Goal: Communication & Community: Answer question/provide support

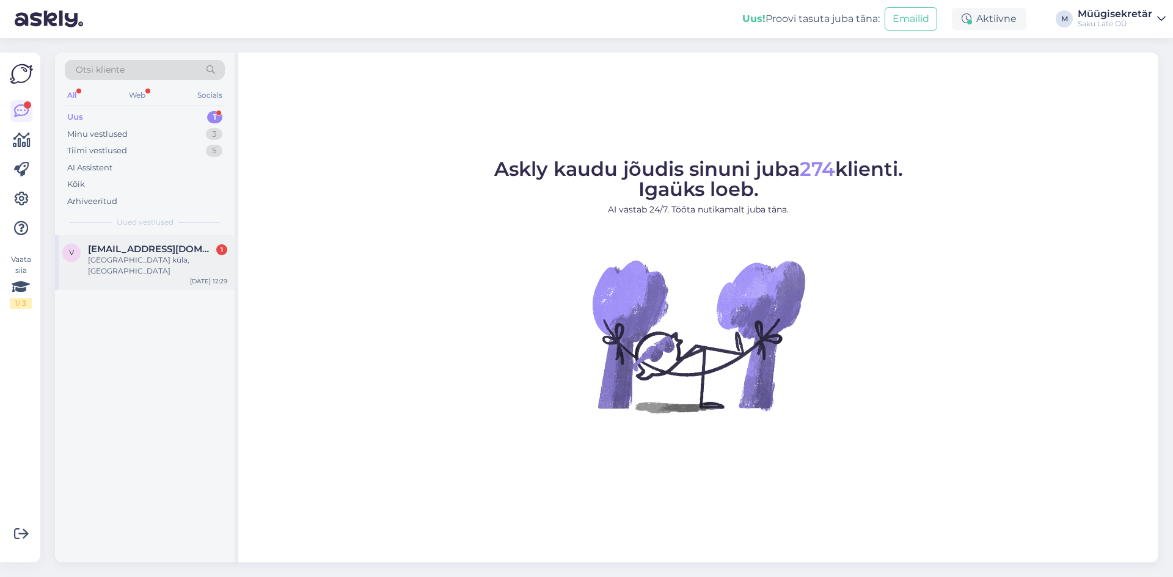
click at [119, 254] on span "[EMAIL_ADDRESS][DOMAIN_NAME]" at bounding box center [151, 249] width 127 height 11
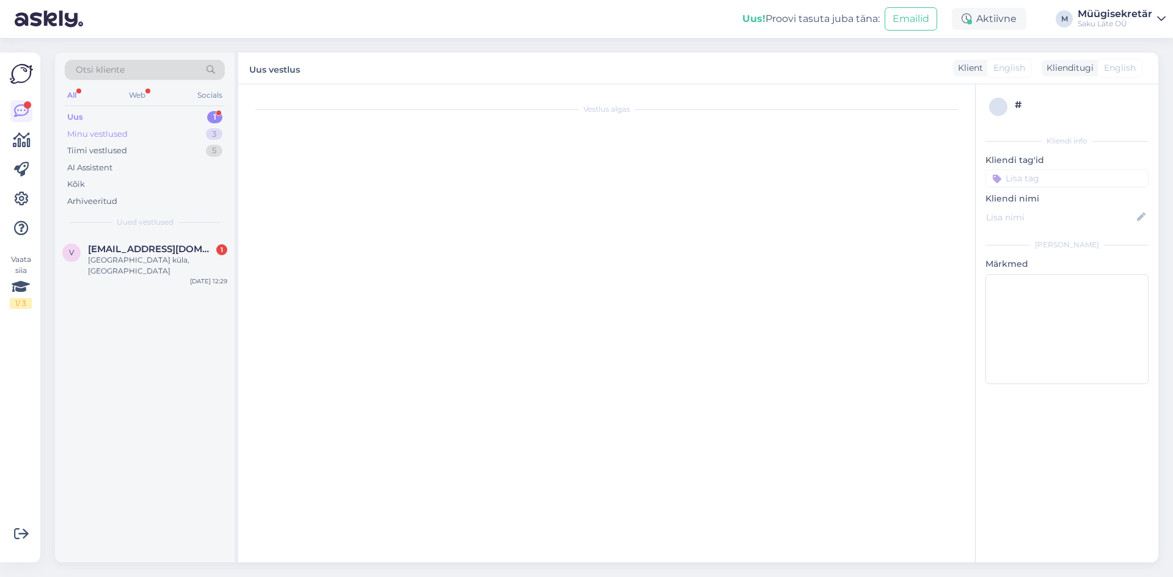
scroll to position [33, 0]
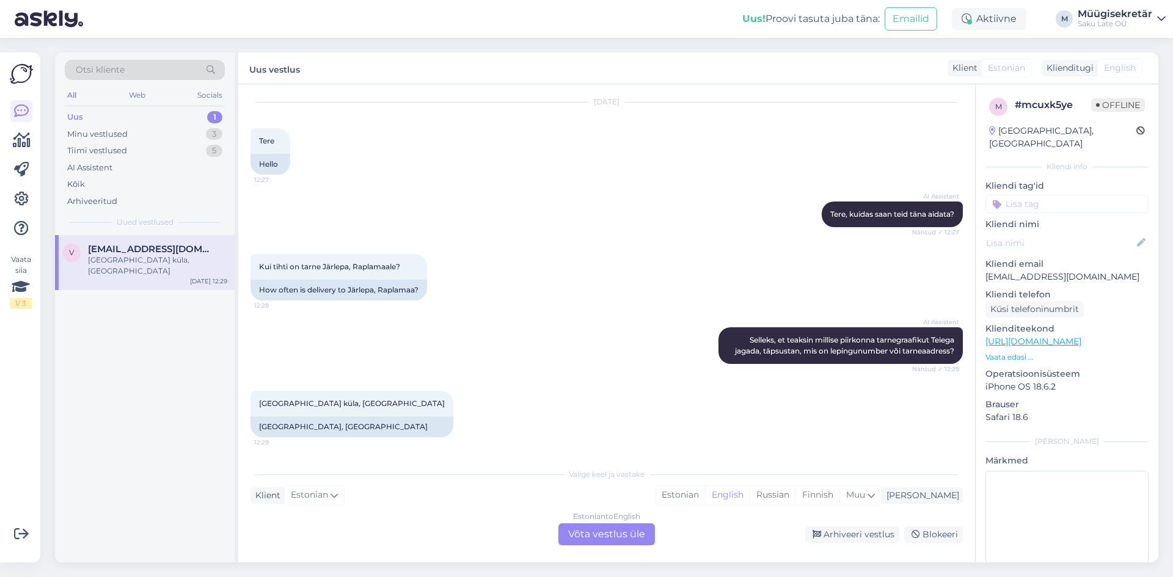
click at [596, 538] on div "Estonian to English Võta vestlus üle" at bounding box center [606, 535] width 97 height 22
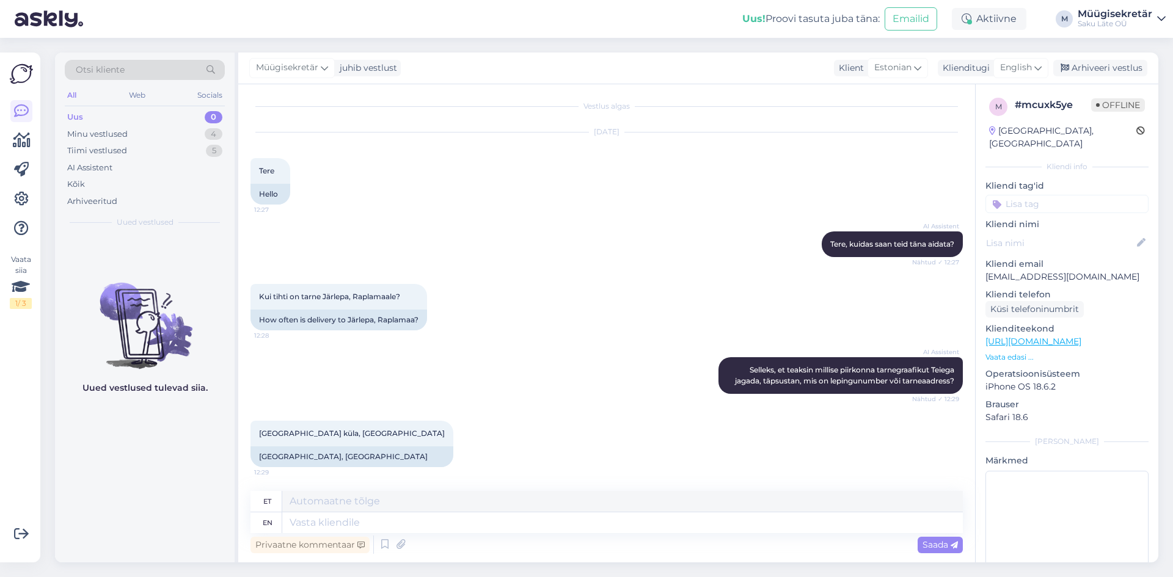
scroll to position [4, 0]
drag, startPoint x: 354, startPoint y: 433, endPoint x: 248, endPoint y: 439, distance: 105.8
click at [248, 439] on div "Vestlus algas [DATE] Tere 12:27 Hello AI Assistent [PERSON_NAME], kuidas saan t…" at bounding box center [606, 323] width 737 height 478
copy span "[GEOGRAPHIC_DATA] küla, [GEOGRAPHIC_DATA]"
click at [351, 503] on textarea at bounding box center [622, 501] width 681 height 21
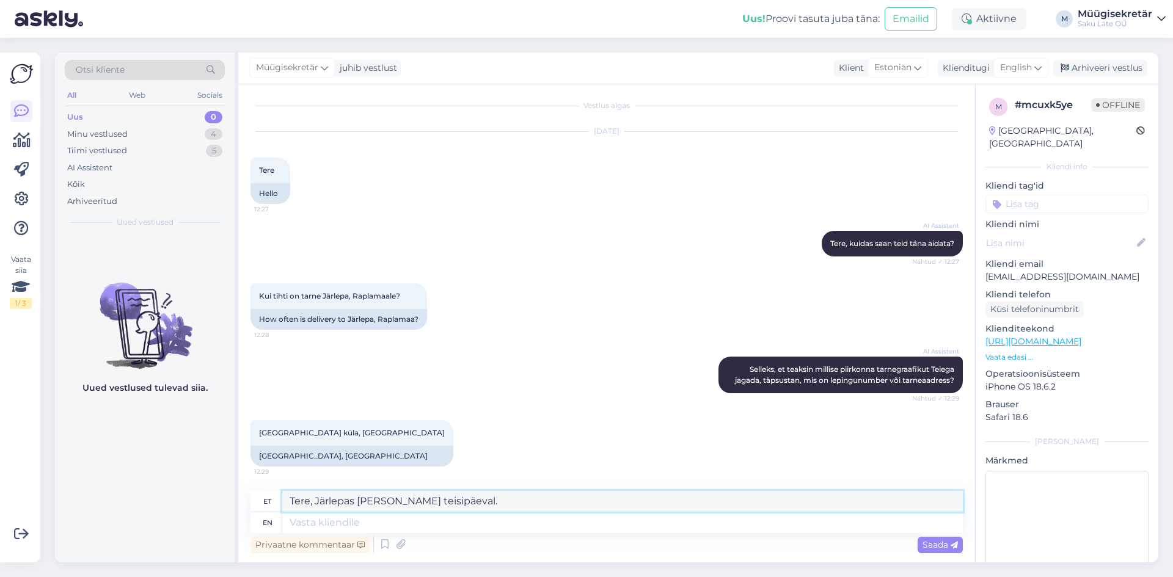
type textarea "Tere, Järlepas [PERSON_NAME] teisipäeval."
click at [935, 541] on span "Saada" at bounding box center [940, 544] width 35 height 11
click at [946, 543] on span "Saada" at bounding box center [940, 544] width 35 height 11
drag, startPoint x: 491, startPoint y: 505, endPoint x: 290, endPoint y: 500, distance: 201.1
click at [290, 500] on textarea "Tere, Järlepas [PERSON_NAME] teisipäeval." at bounding box center [622, 501] width 681 height 21
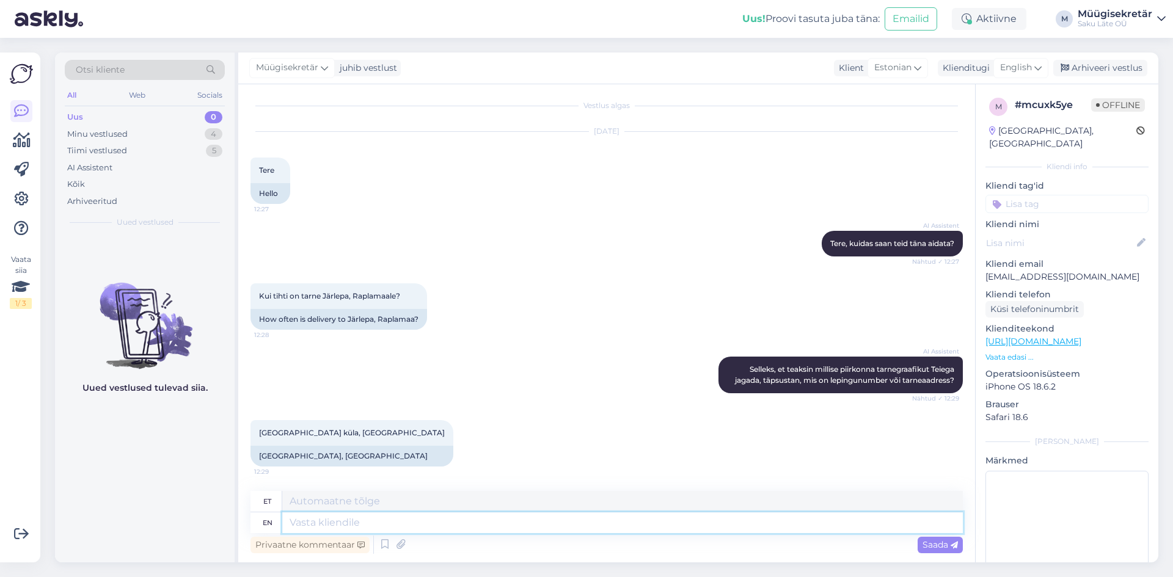
click at [310, 522] on textarea at bounding box center [622, 523] width 681 height 21
paste textarea "Tere, Järlepas [PERSON_NAME] teisipäeval."
type textarea "Tere, Järlepas [PERSON_NAME] teisipäeval."
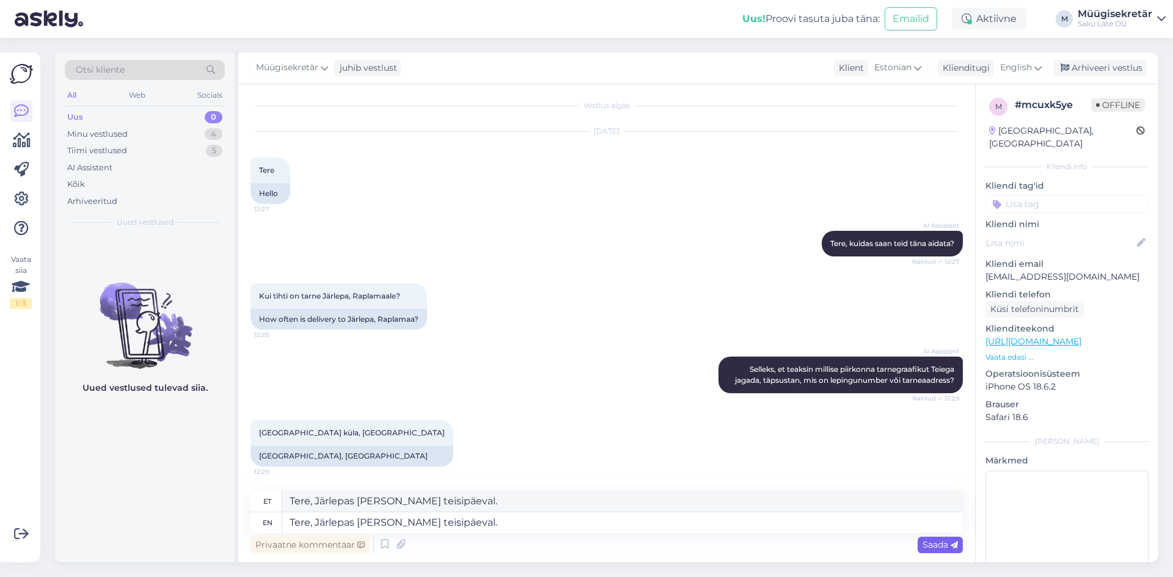
click at [938, 549] on span "Saada" at bounding box center [940, 544] width 35 height 11
